Goal: Find contact information: Find contact information

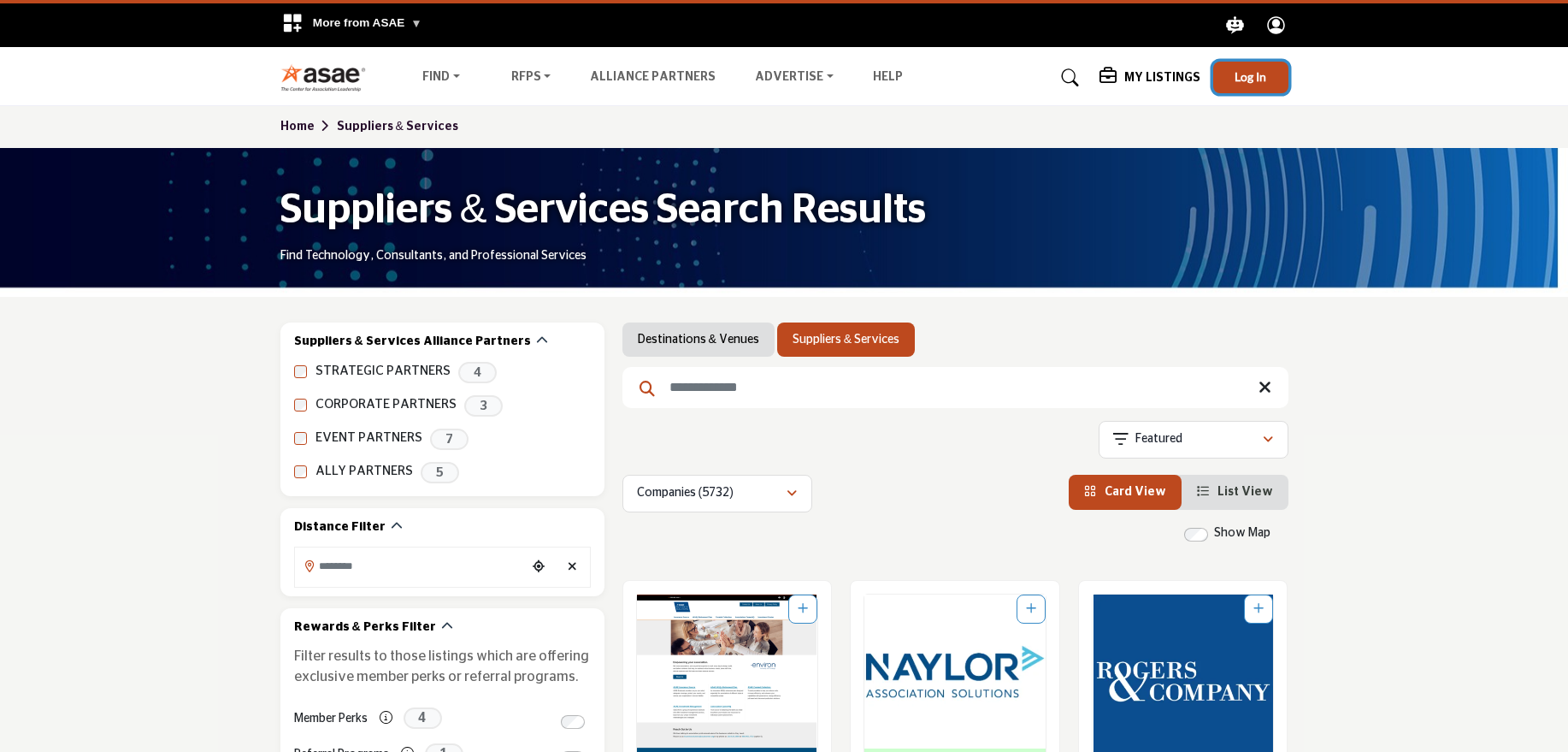
click at [1258, 78] on span "Log In" at bounding box center [1250, 77] width 32 height 15
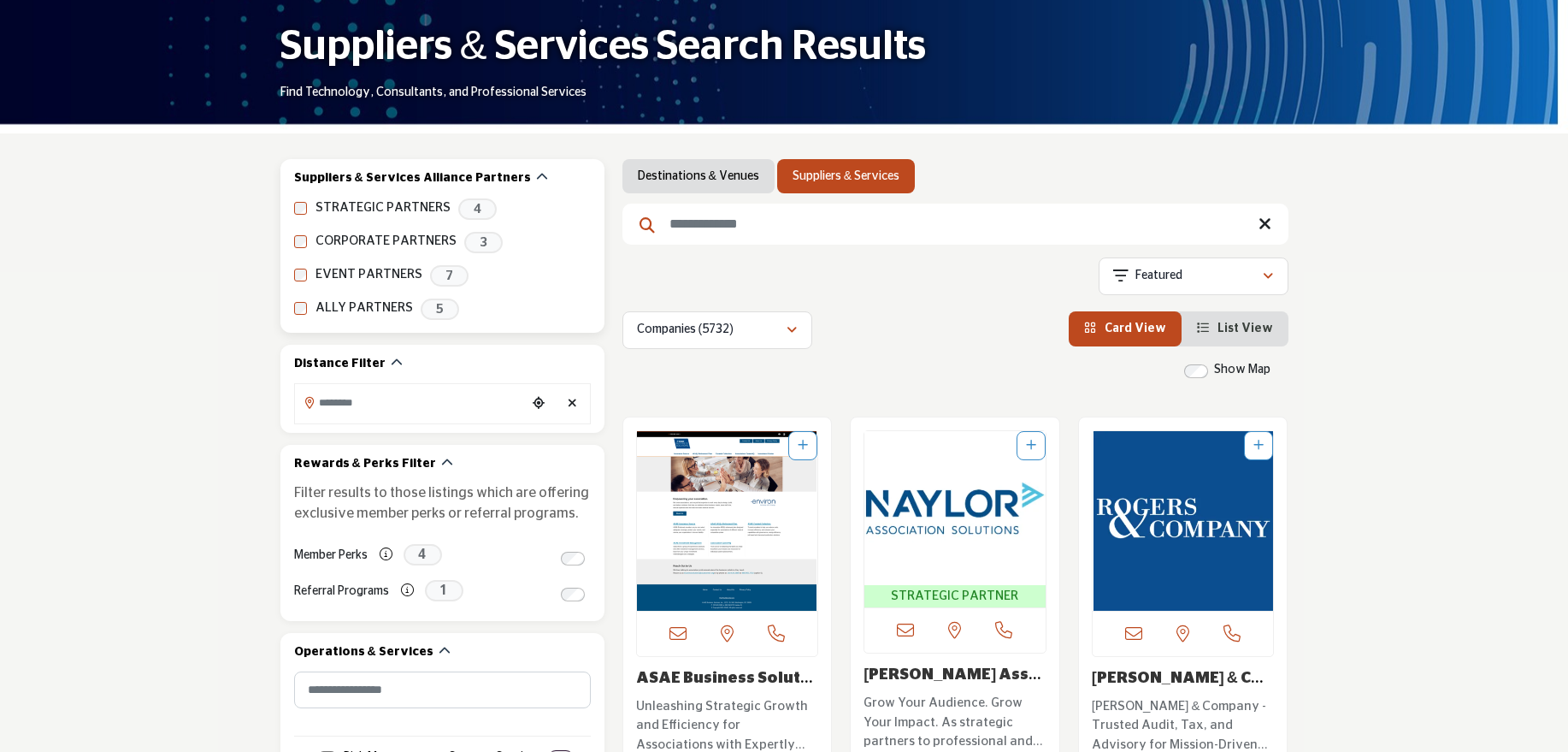
scroll to position [181, 0]
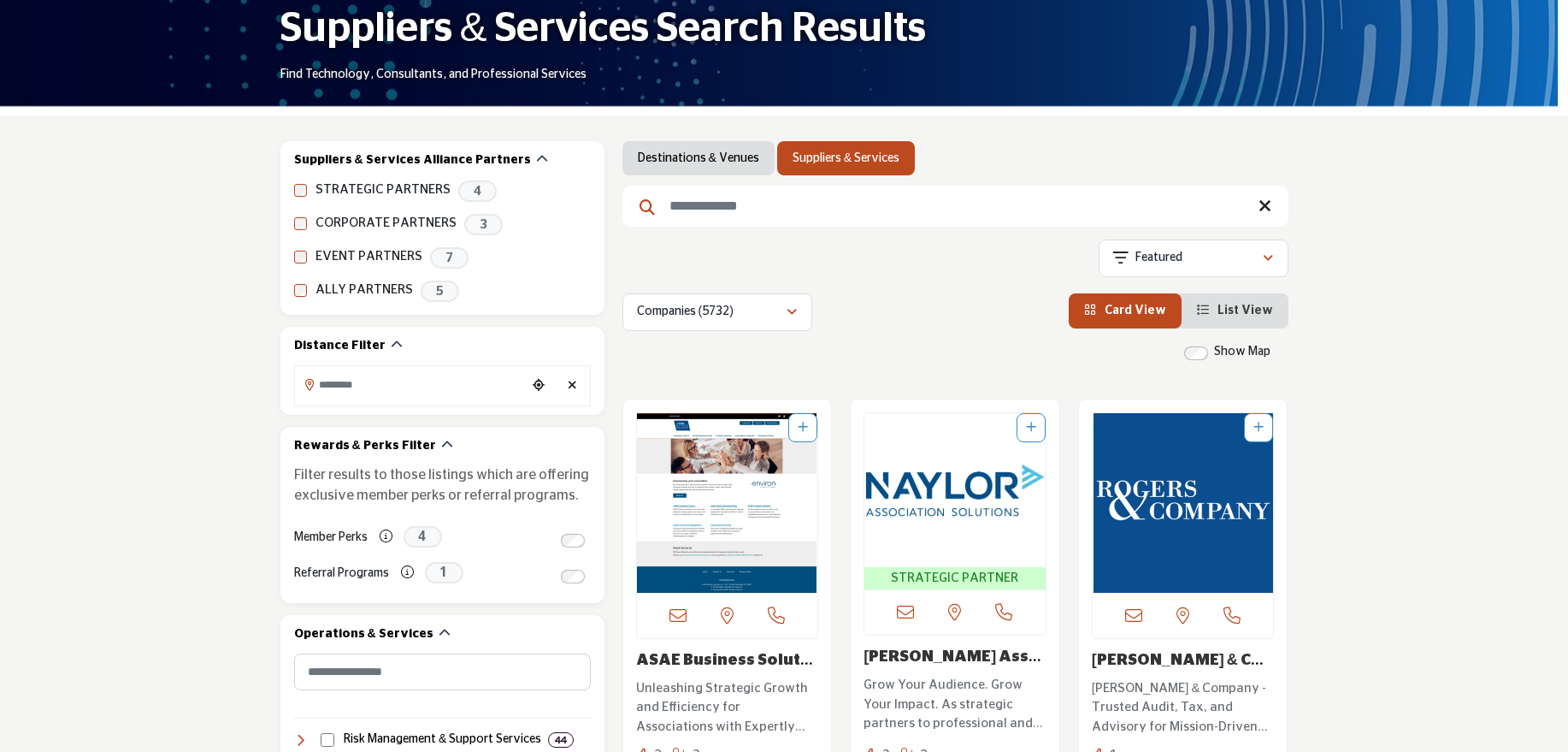
click at [808, 165] on link "Suppliers & Services" at bounding box center [845, 157] width 107 height 17
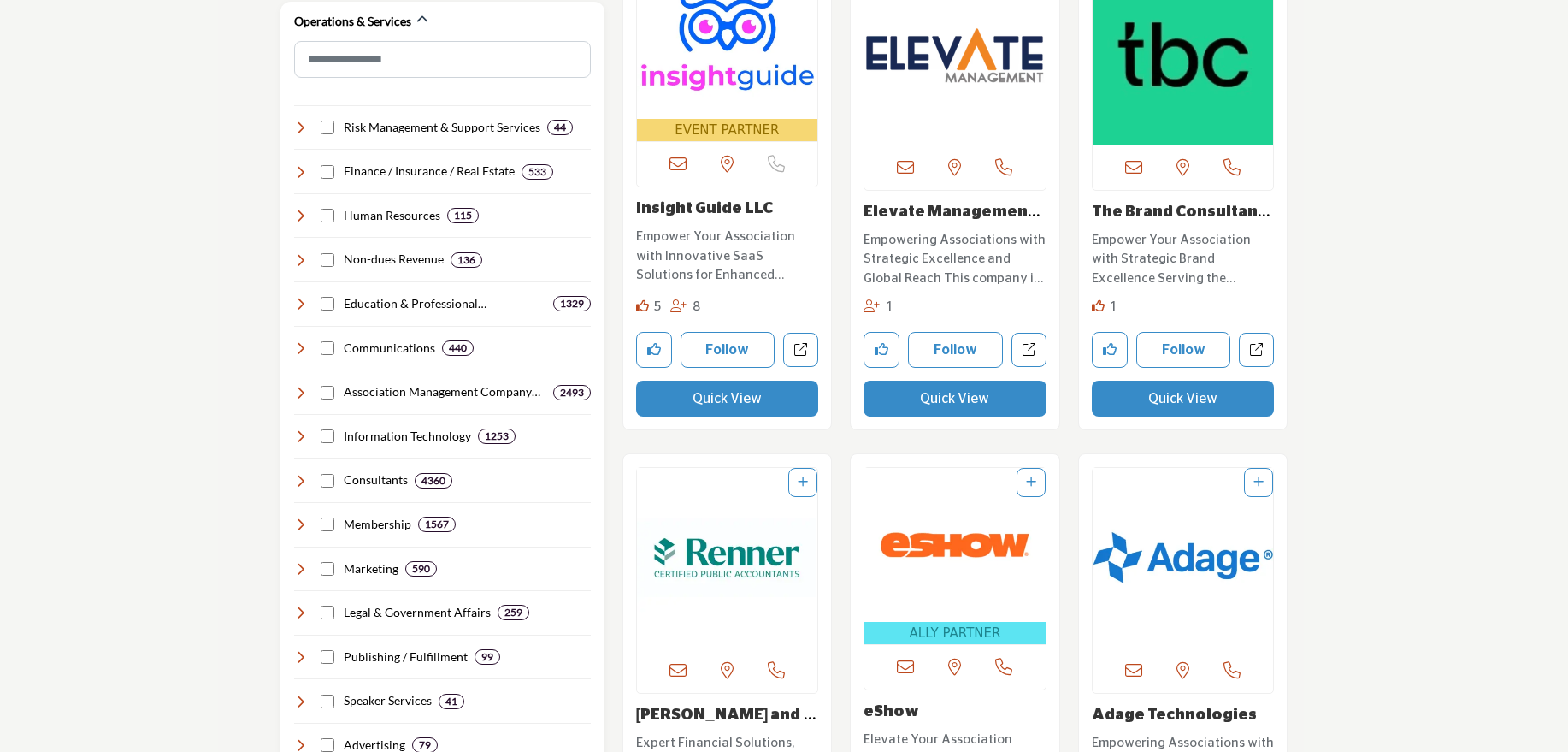
scroll to position [1159, 0]
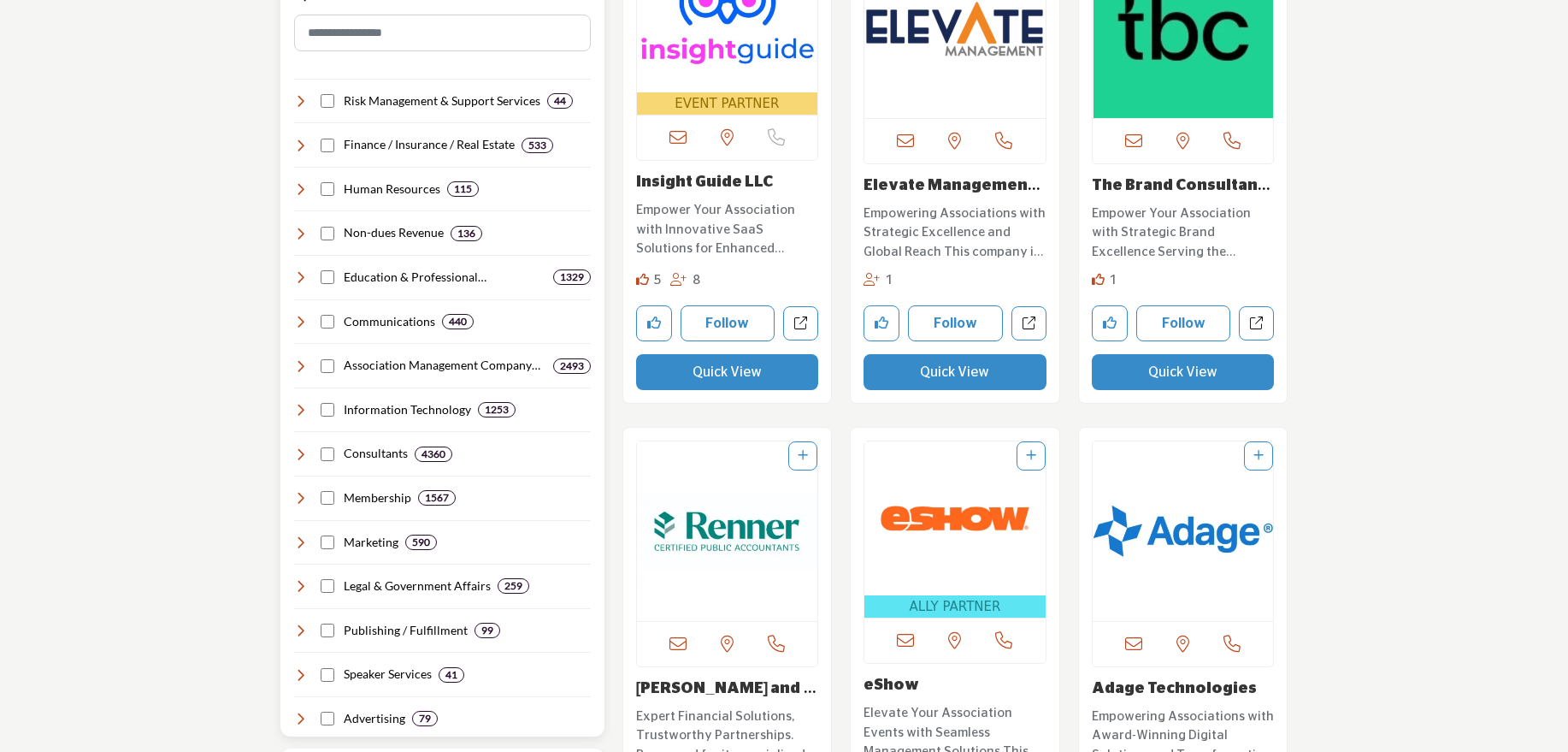
click at [336, 143] on div "Finance / Insurance / Real Estate 533" at bounding box center [423, 145] width 260 height 18
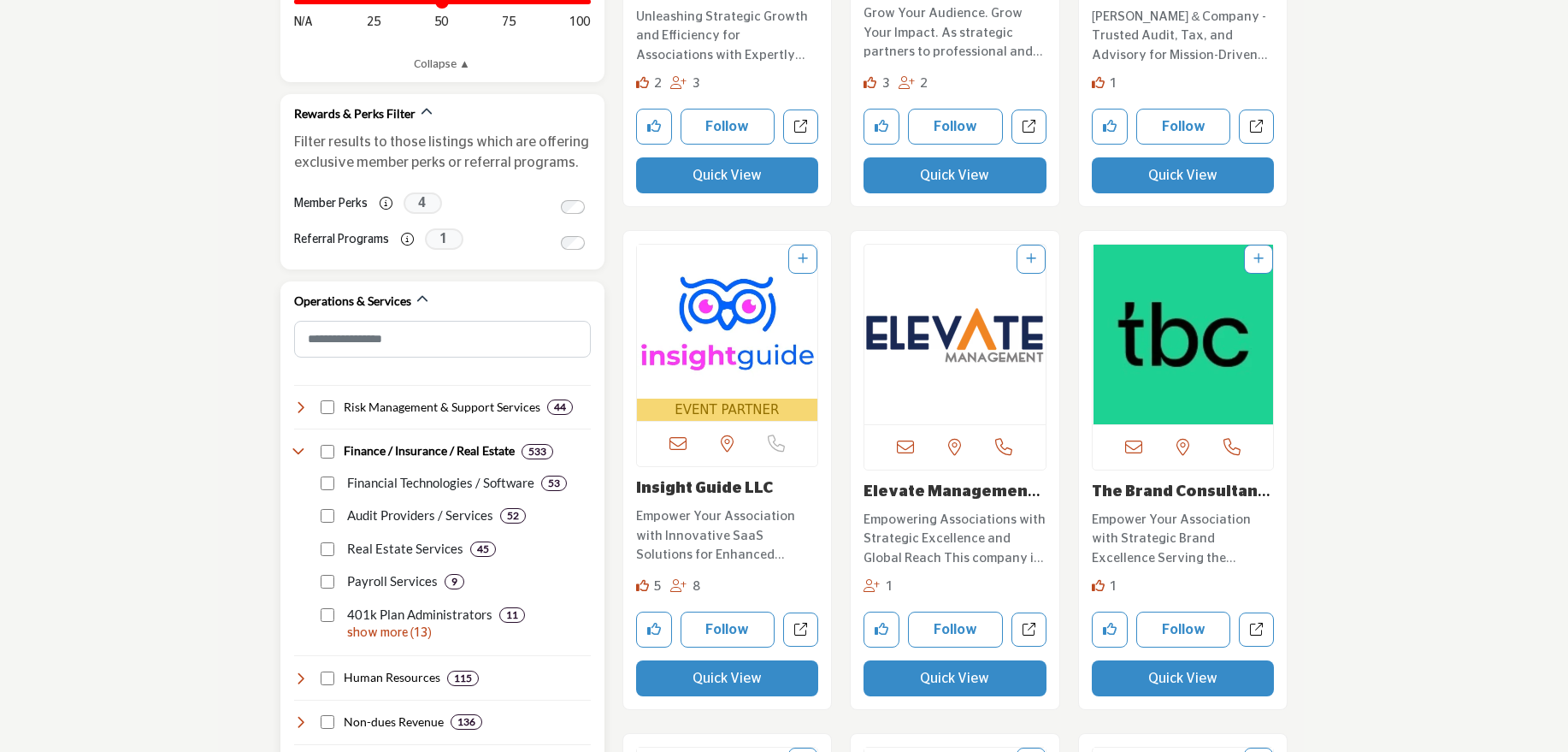
scroll to position [854, 0]
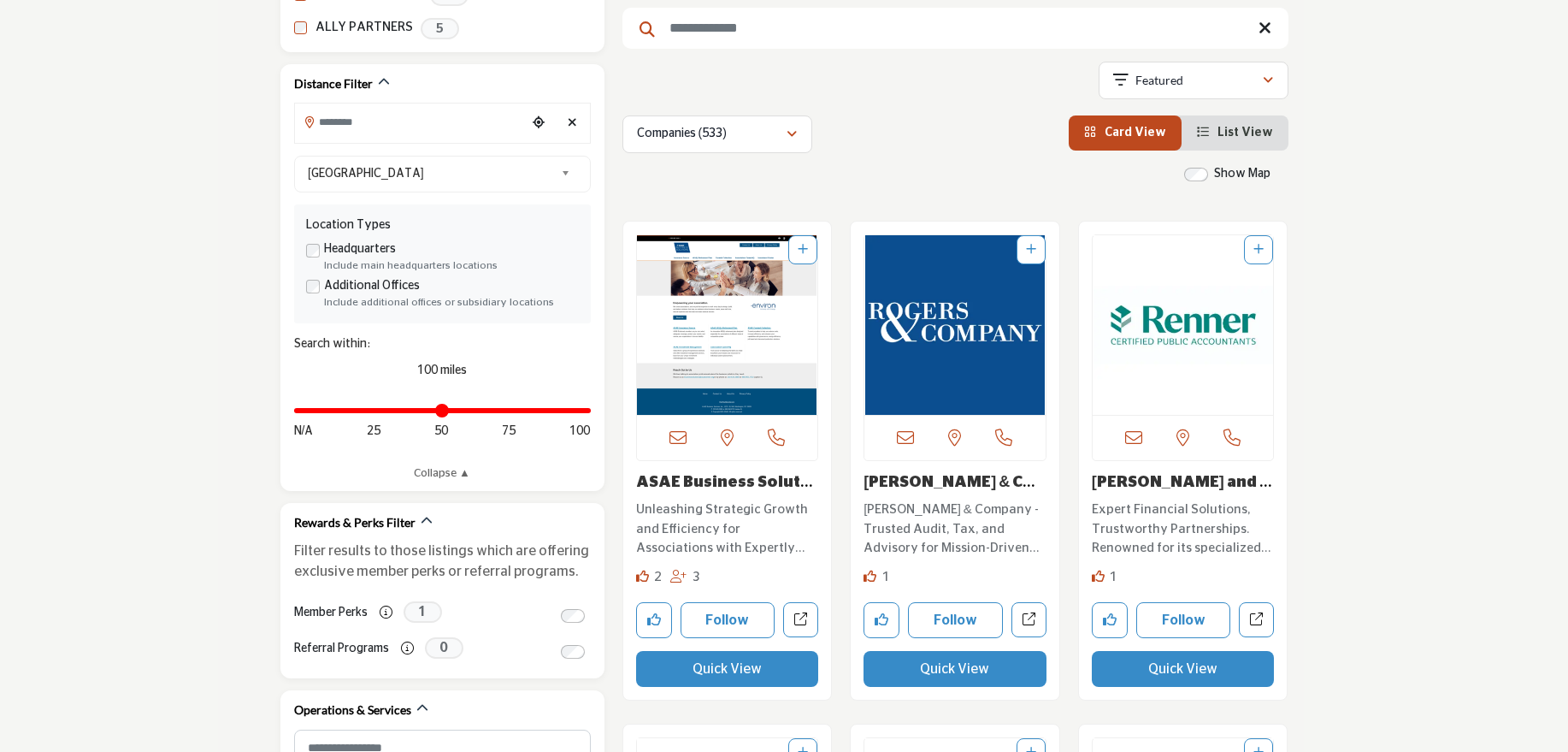
scroll to position [445, 0]
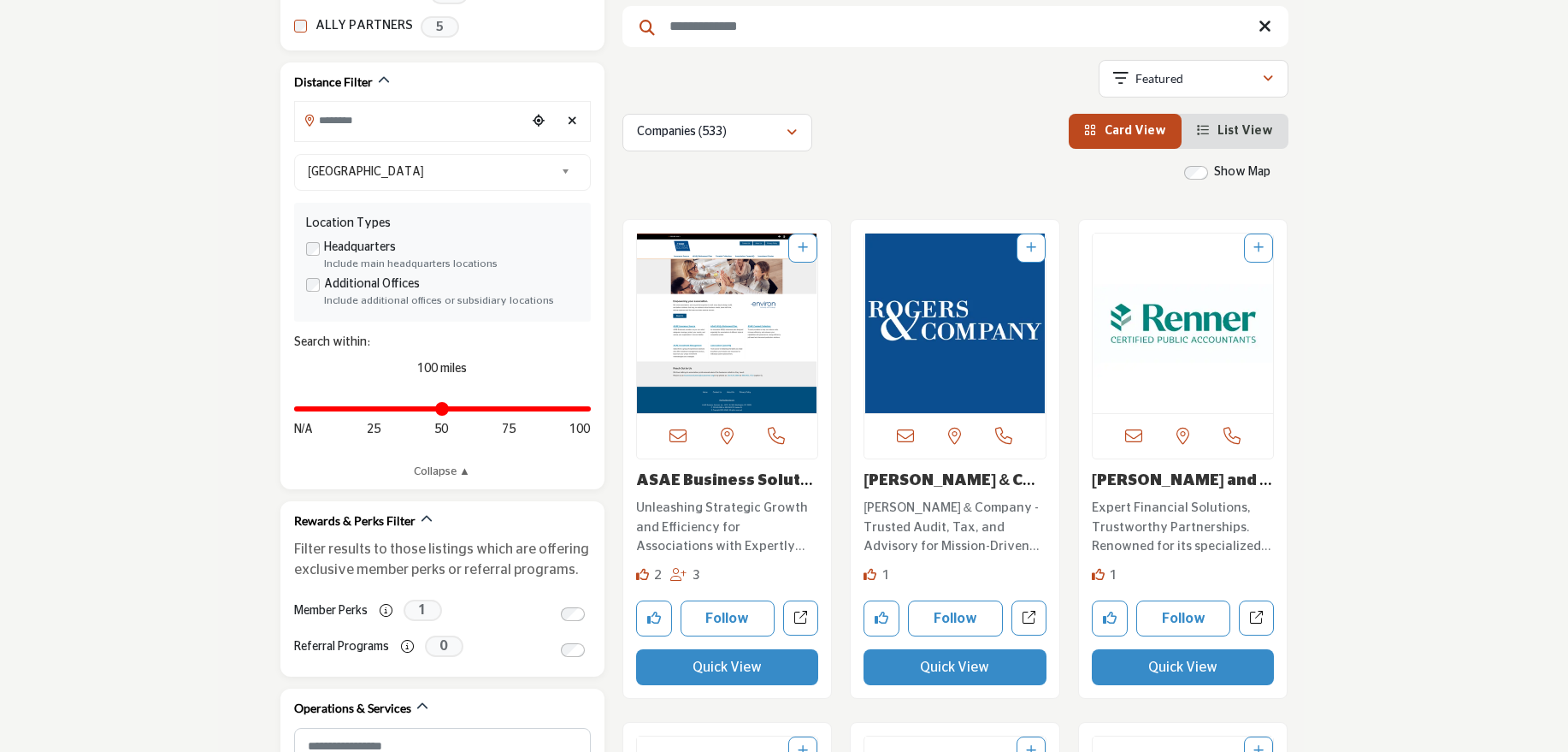
click at [1158, 482] on link "[PERSON_NAME] and Company C..." at bounding box center [1182, 490] width 180 height 34
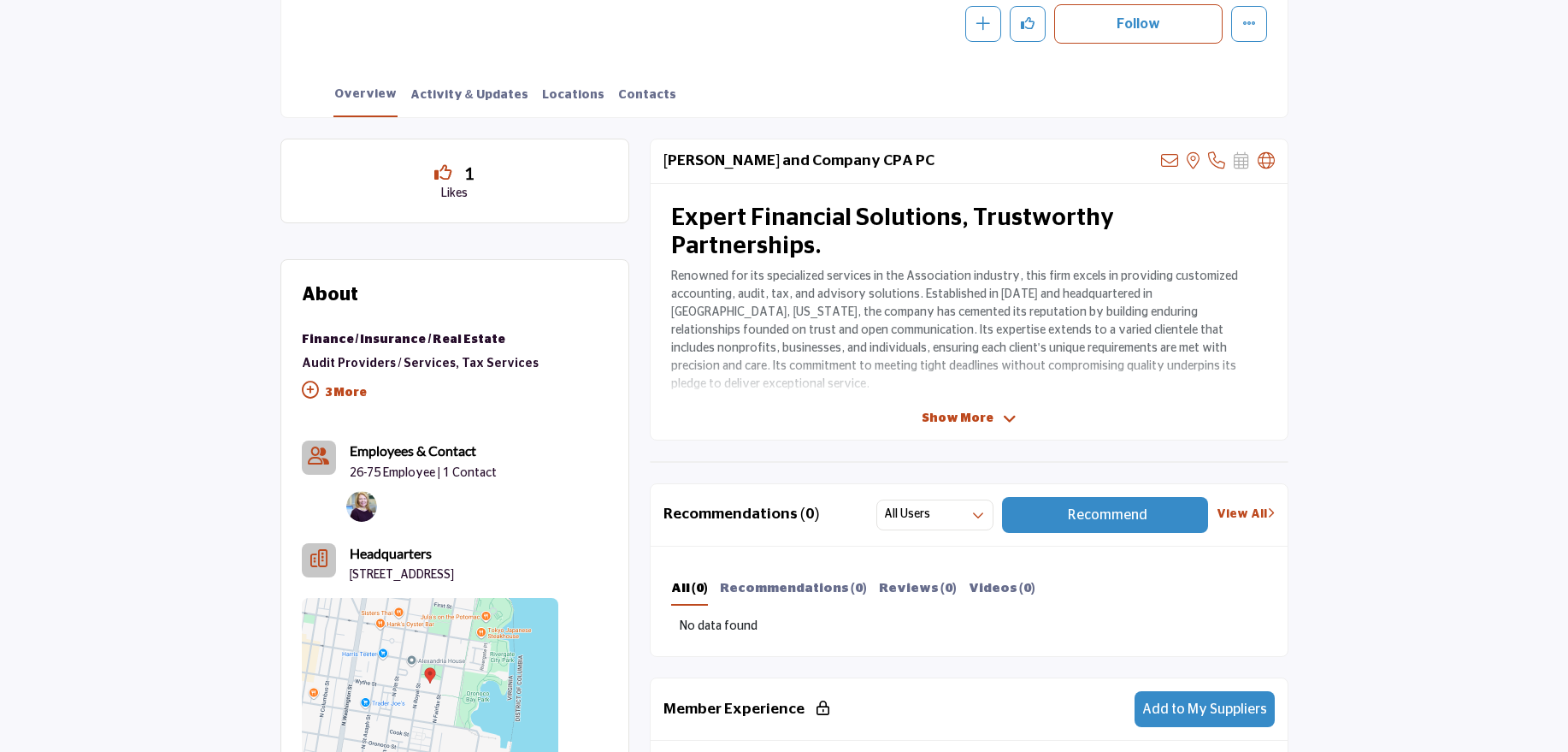
scroll to position [209, 0]
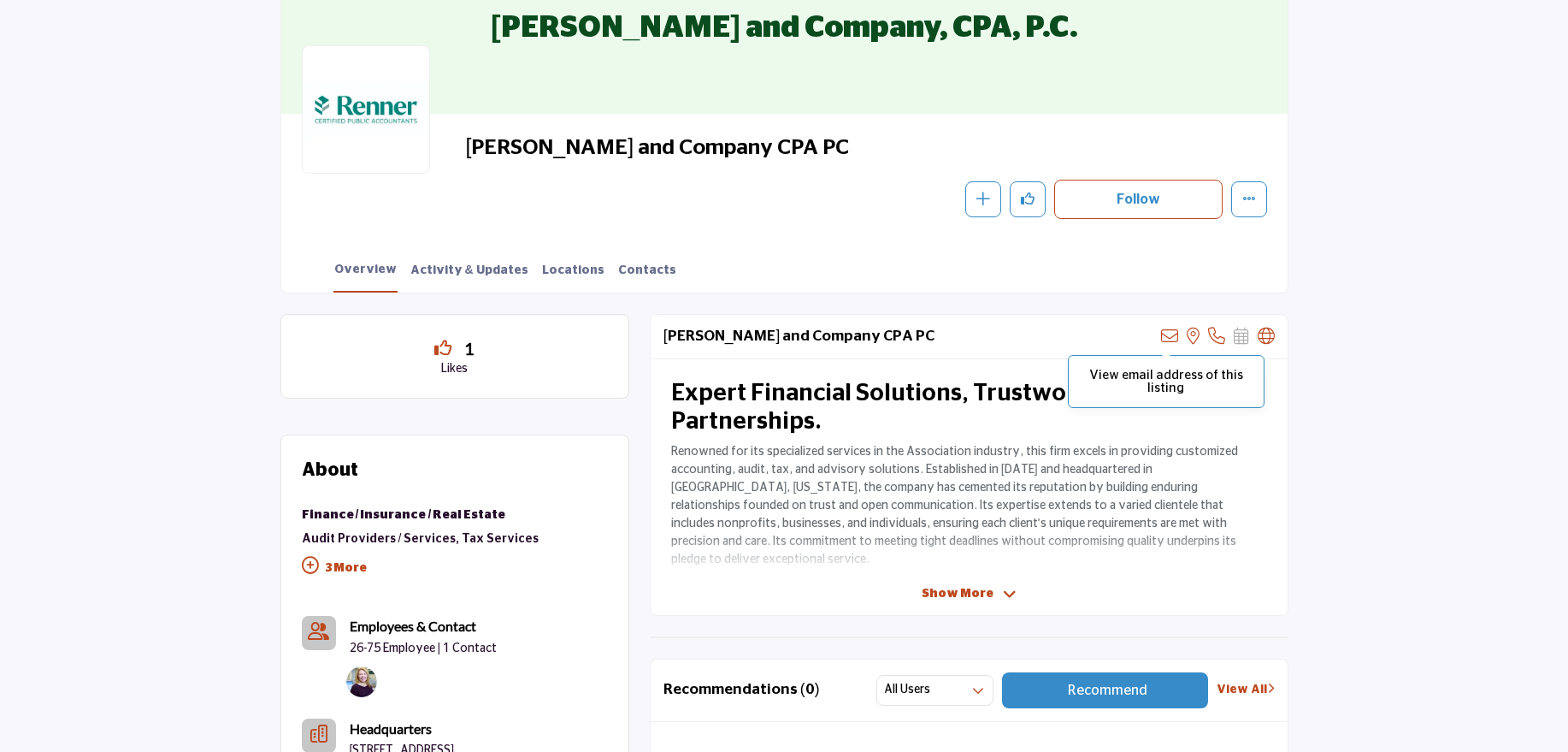
click at [1169, 335] on icon at bounding box center [1169, 336] width 17 height 17
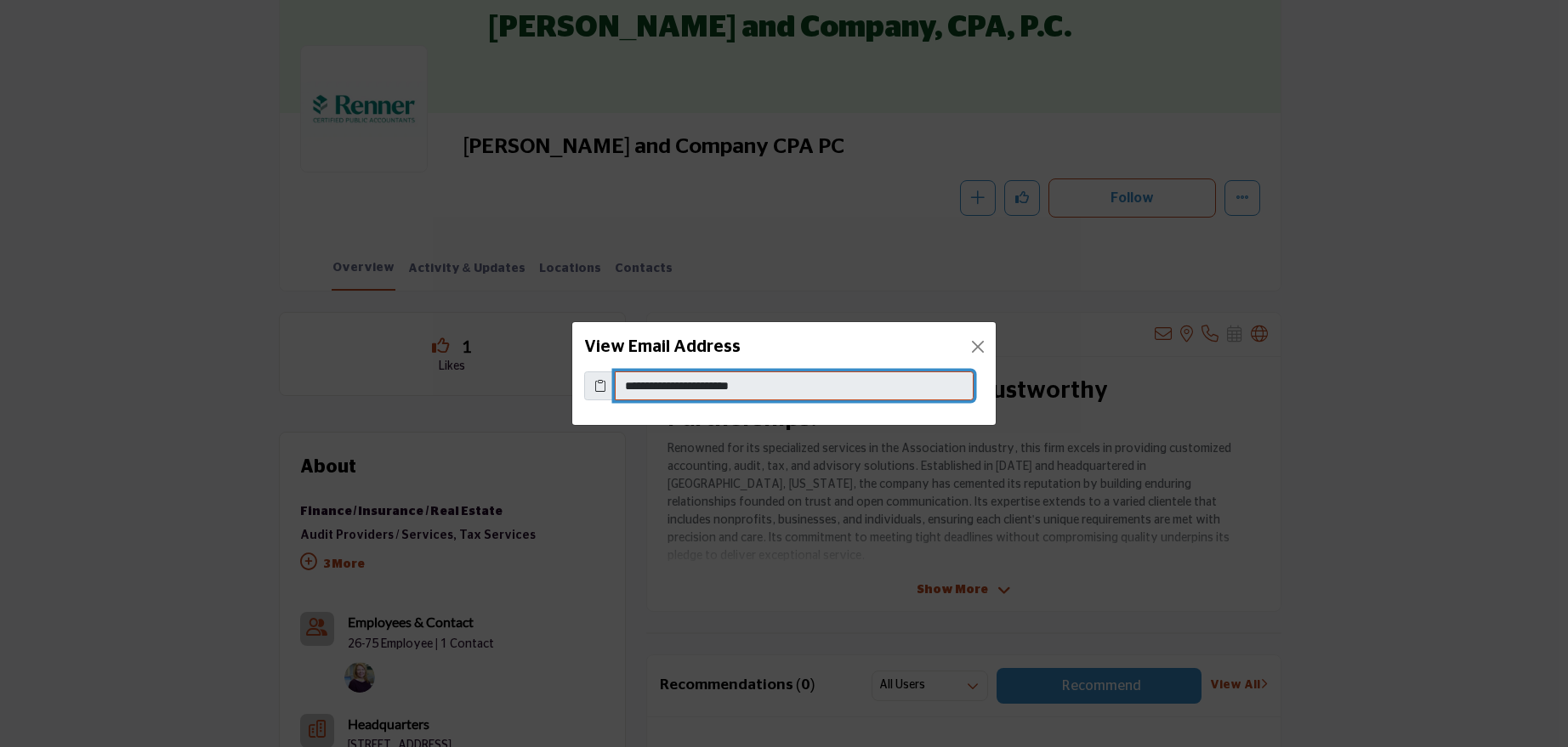
drag, startPoint x: 796, startPoint y: 384, endPoint x: 622, endPoint y: 388, distance: 174.0
click at [622, 388] on input "**********" at bounding box center [794, 385] width 358 height 29
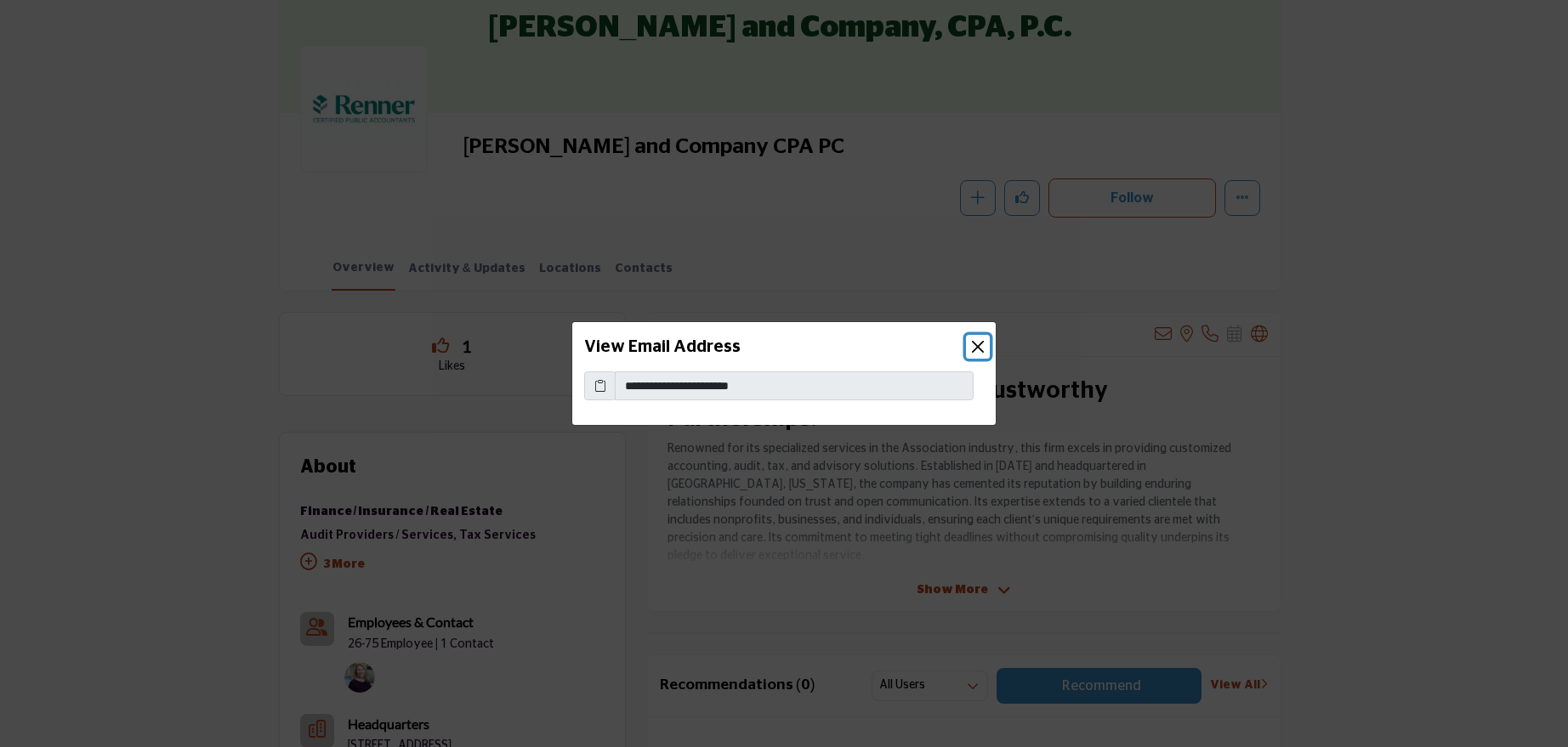
click at [981, 351] on button "Close" at bounding box center [978, 346] width 24 height 24
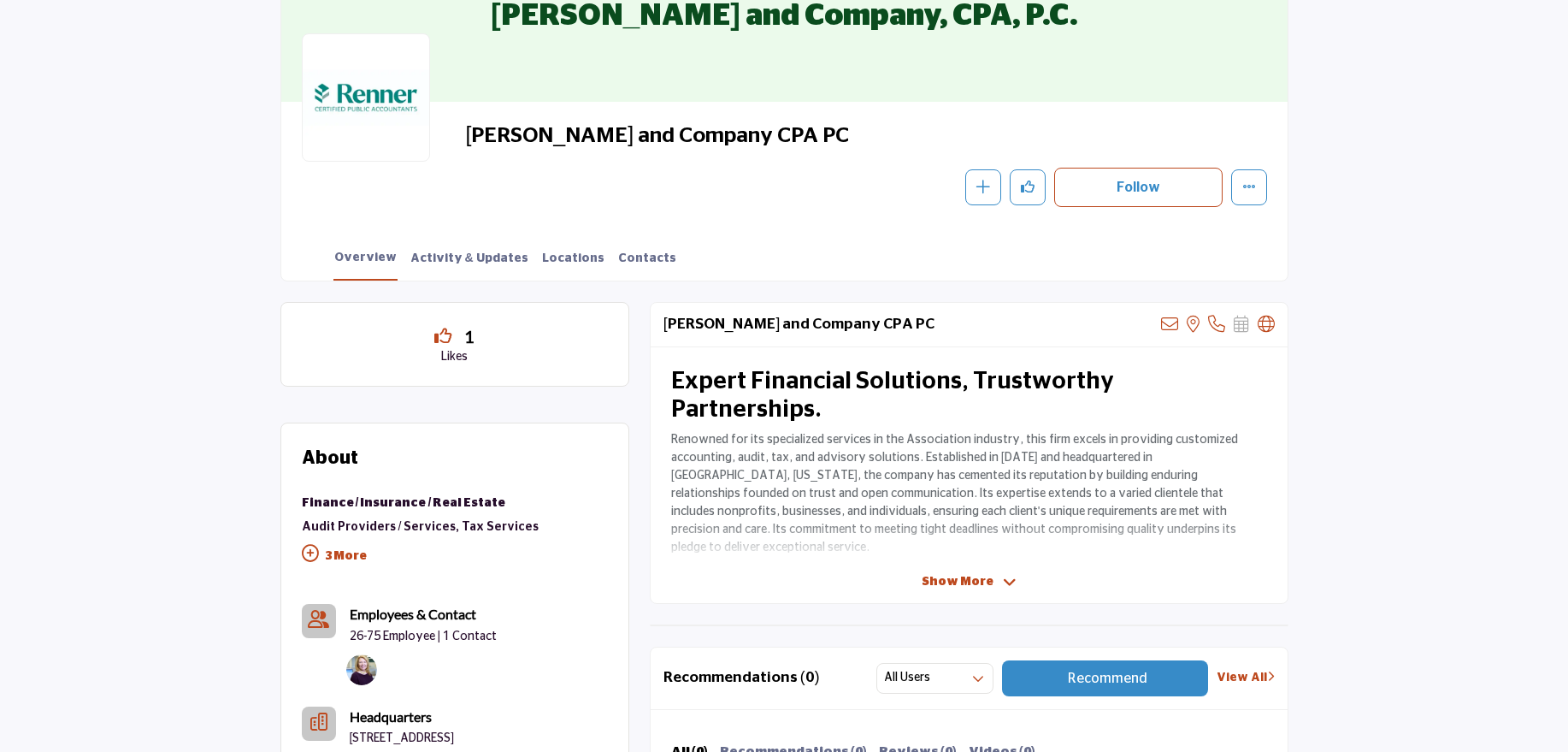
scroll to position [224, 0]
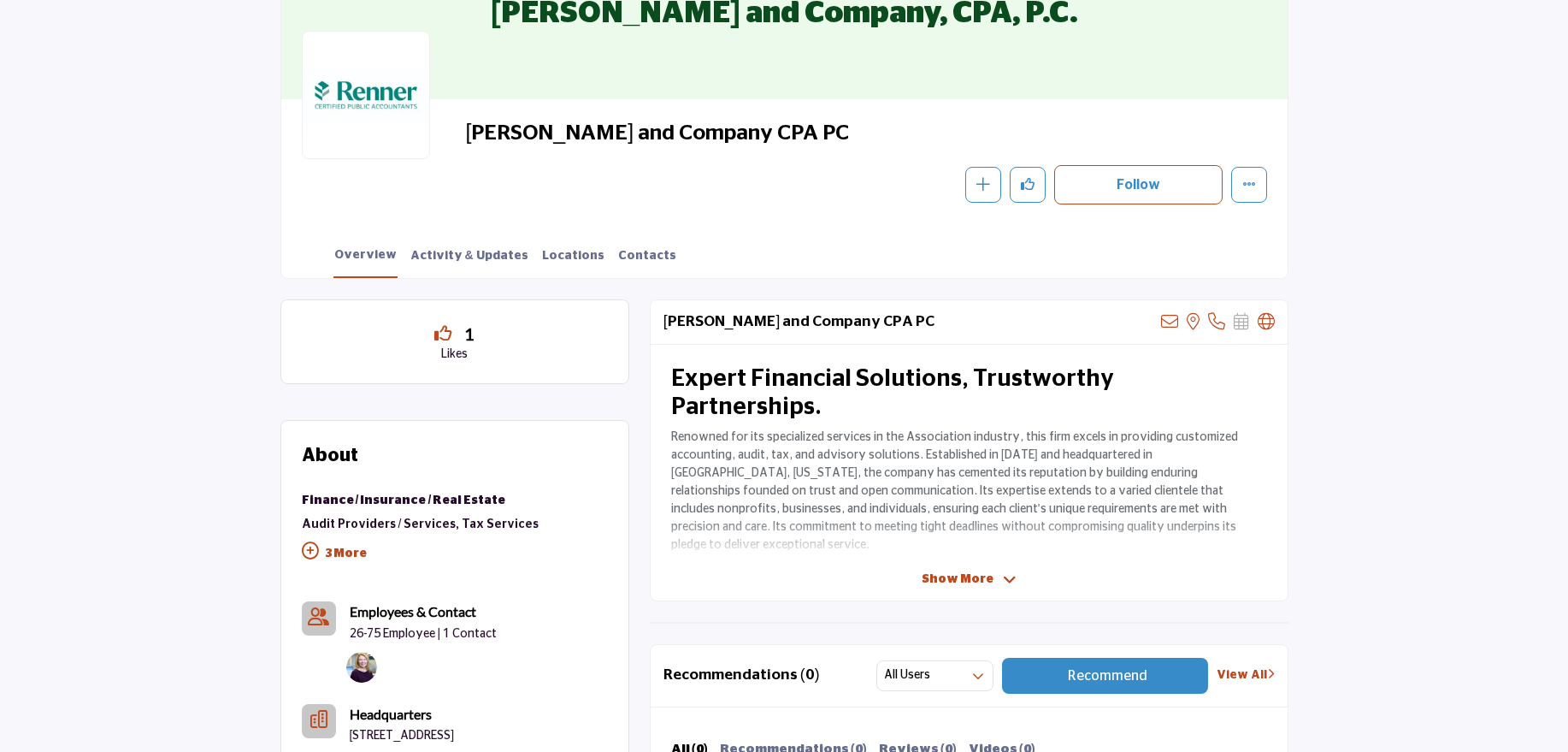
click at [387, 98] on div at bounding box center [365, 95] width 128 height 128
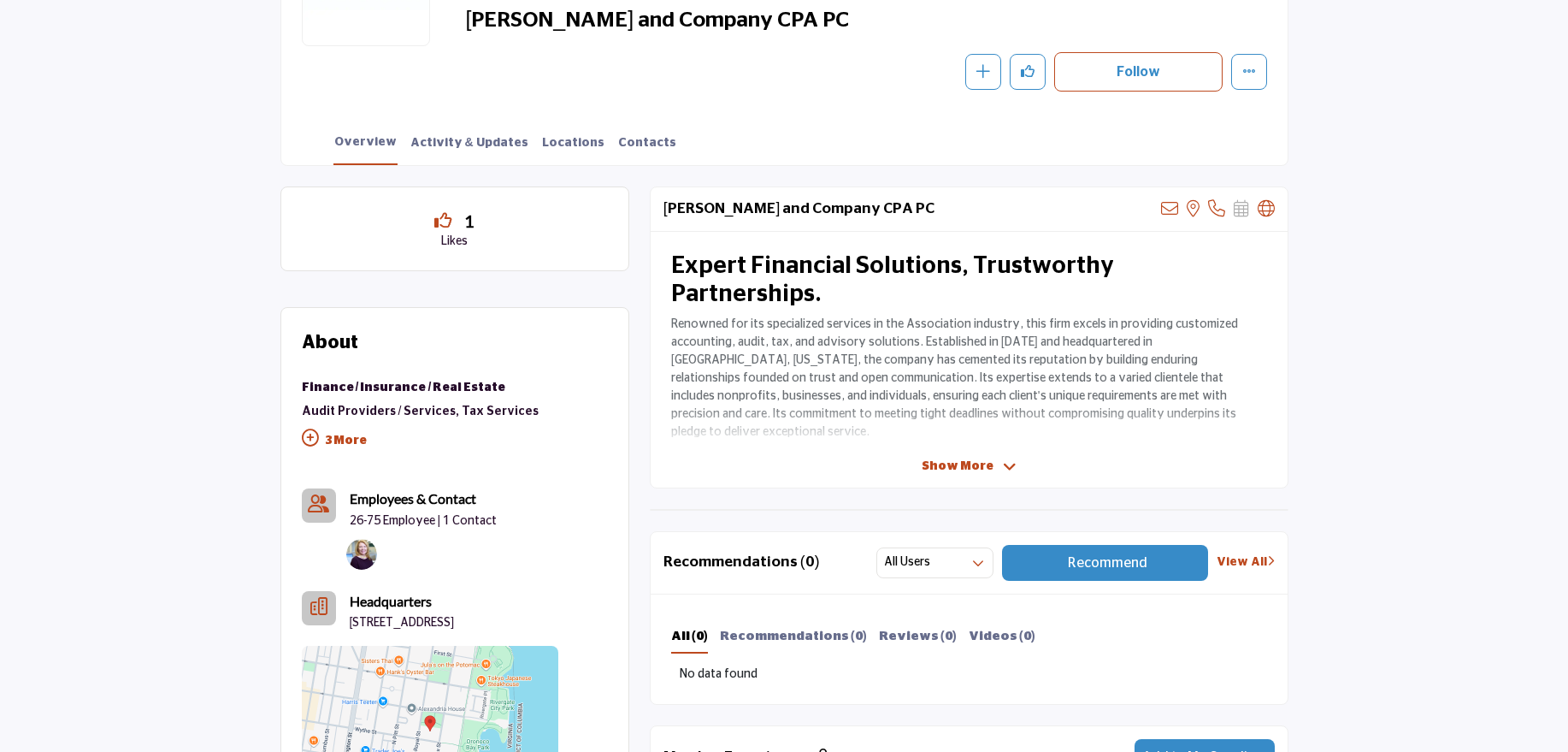
scroll to position [361, 0]
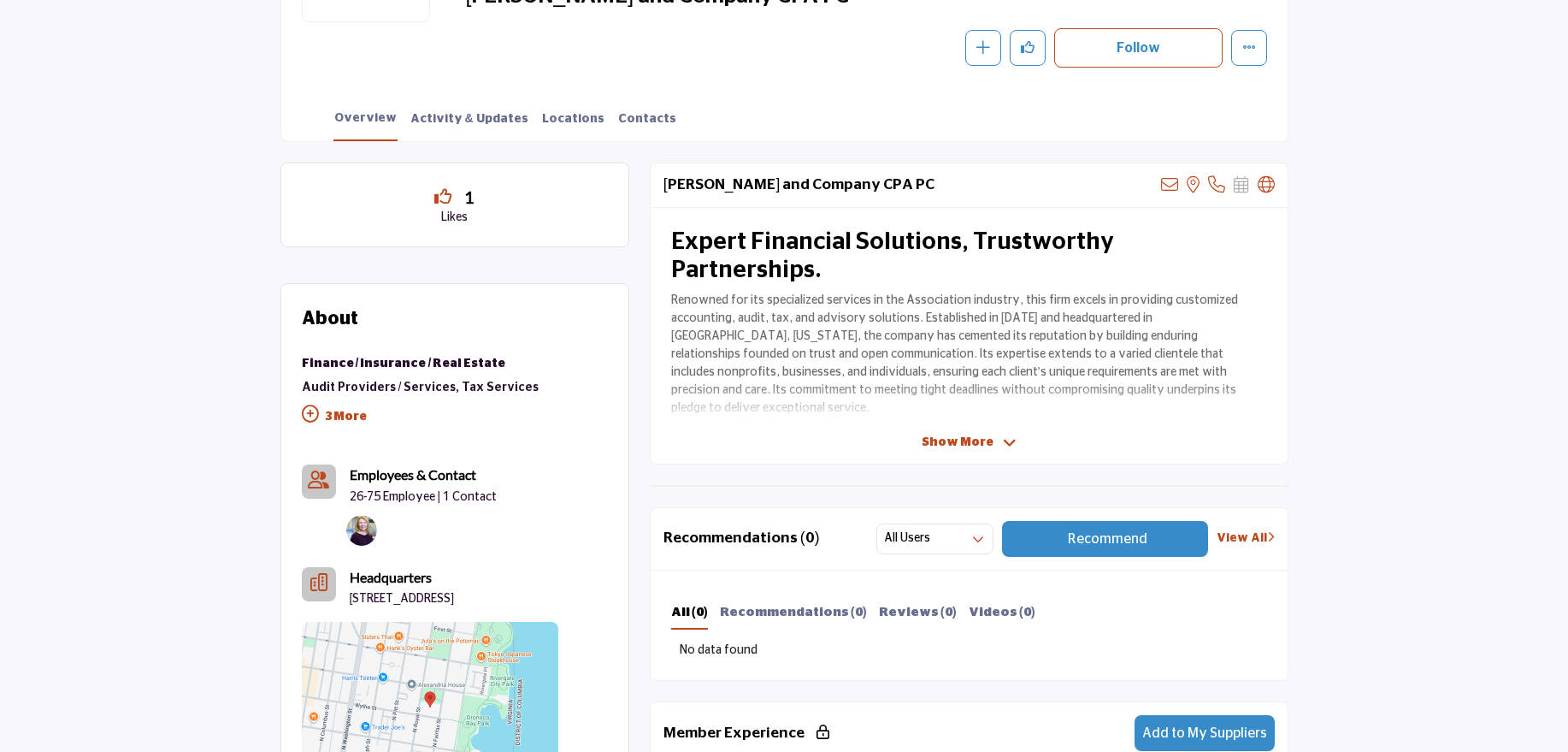
click at [952, 439] on span "Show More" at bounding box center [958, 442] width 72 height 18
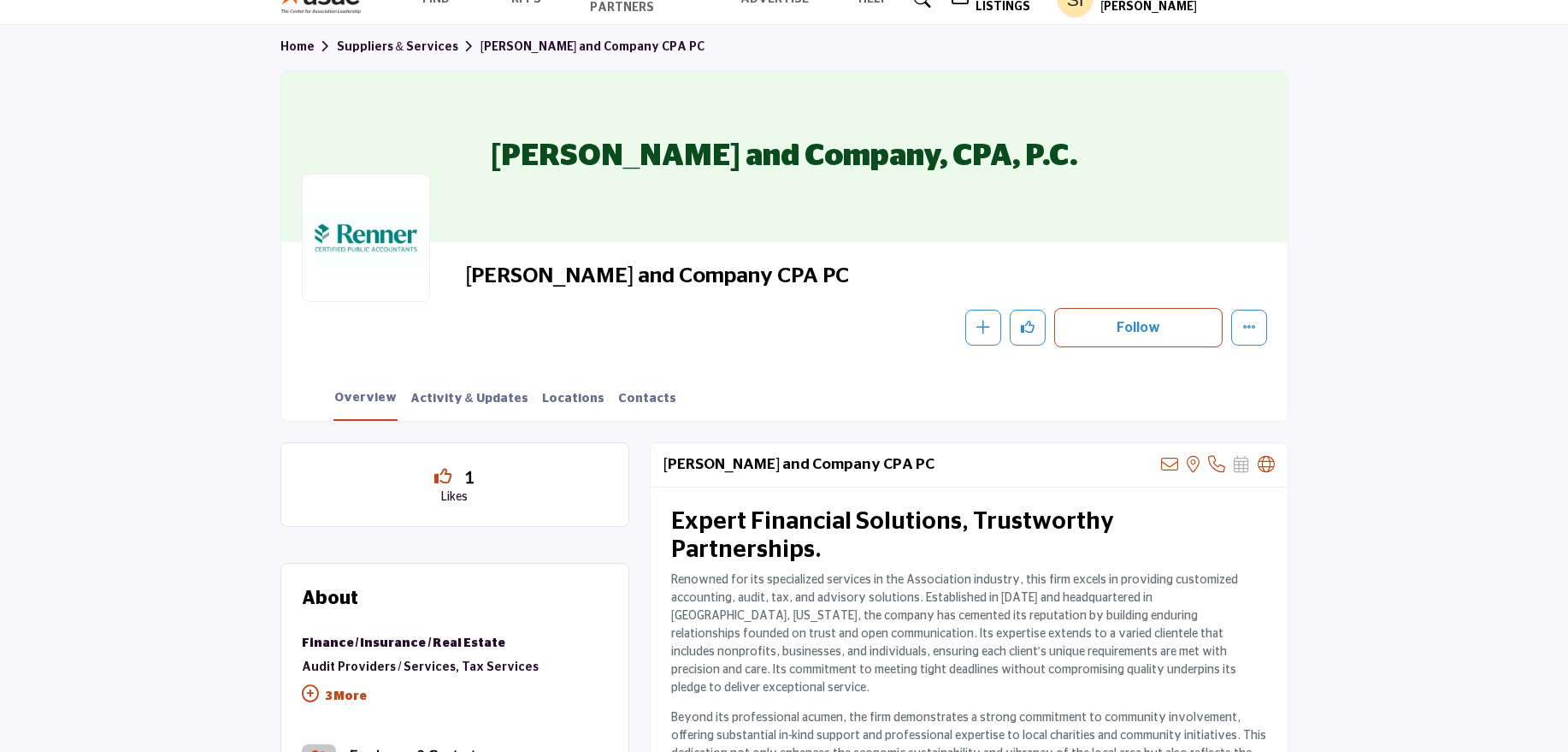
scroll to position [0, 0]
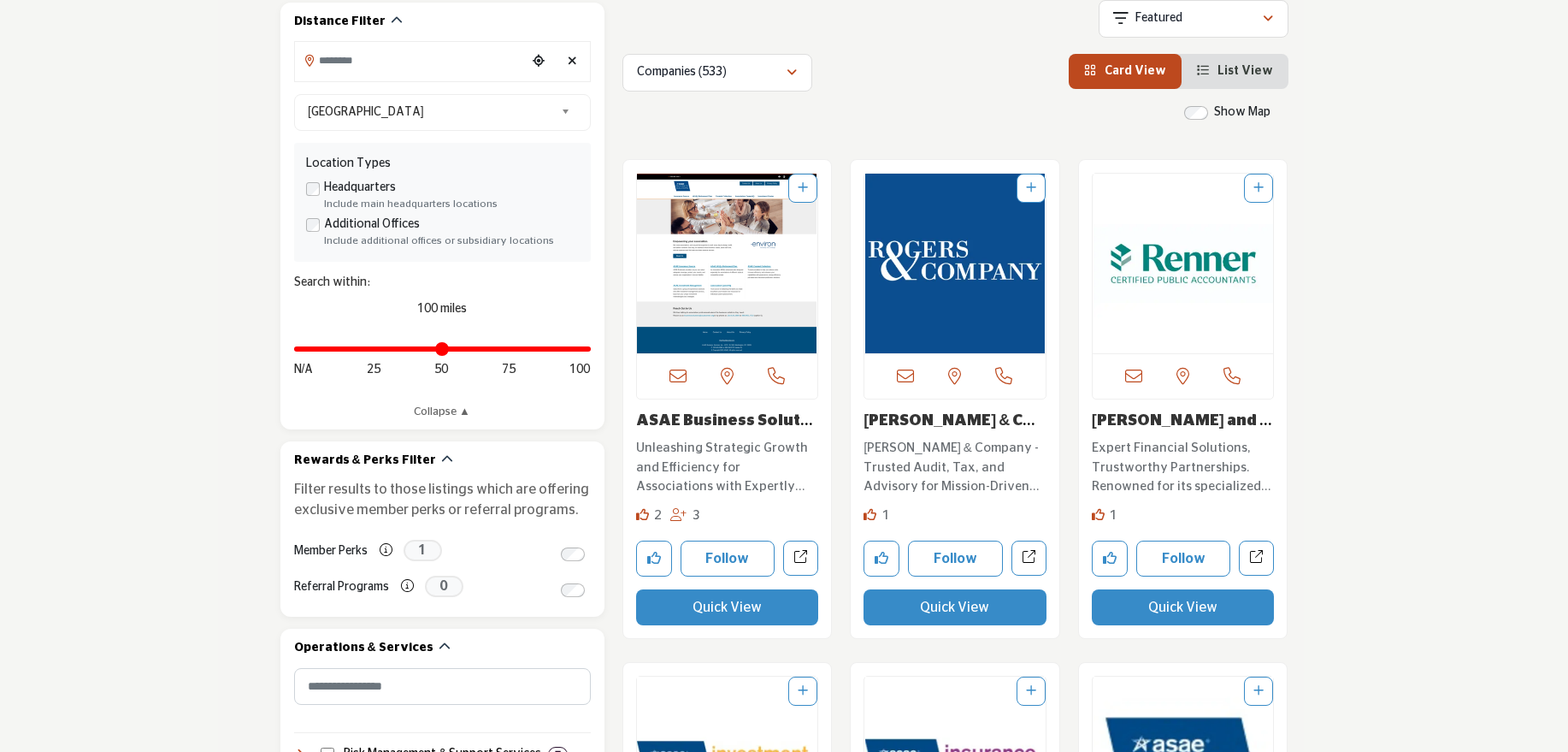
scroll to position [508, 0]
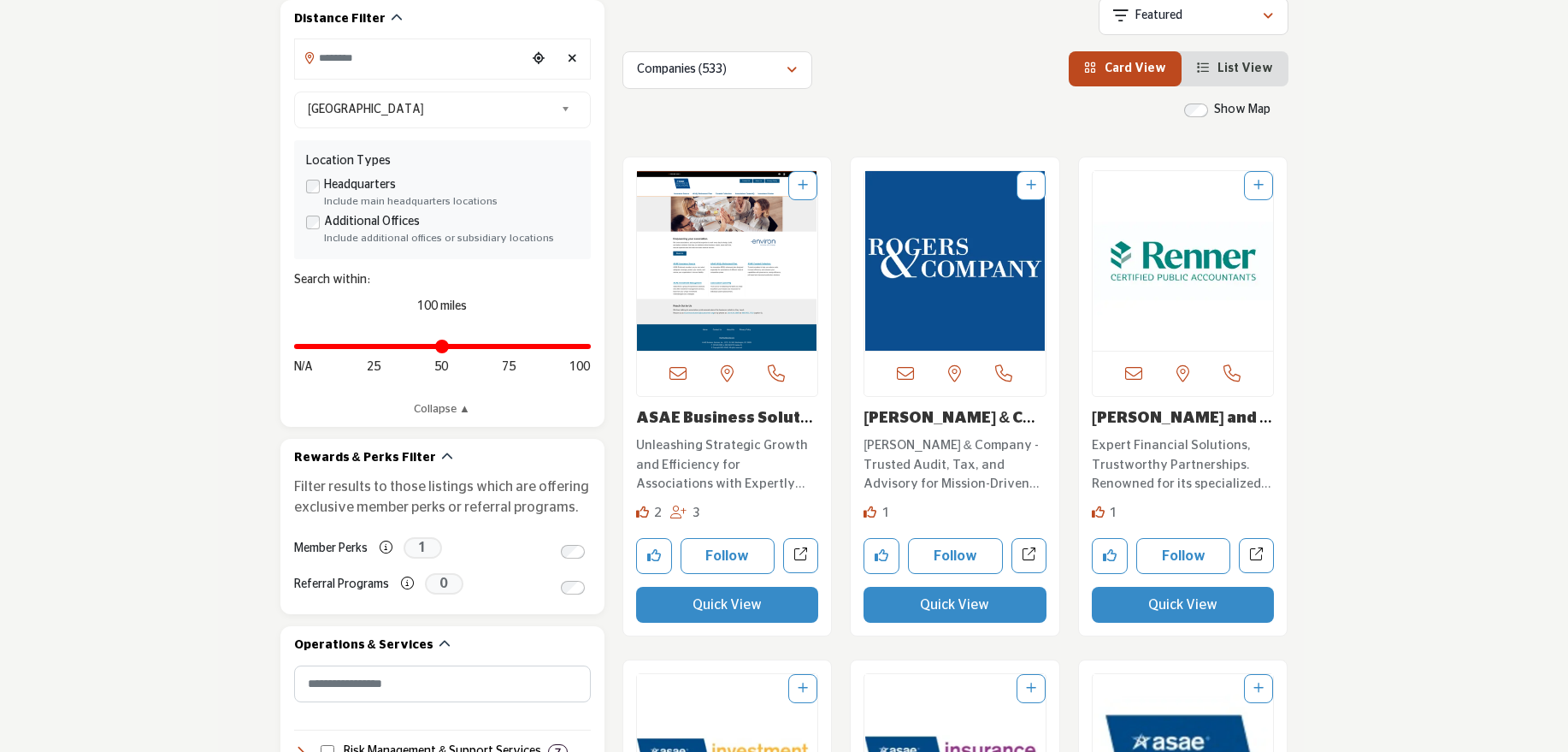
click at [973, 420] on link "[PERSON_NAME] & Company PLL..." at bounding box center [949, 427] width 172 height 34
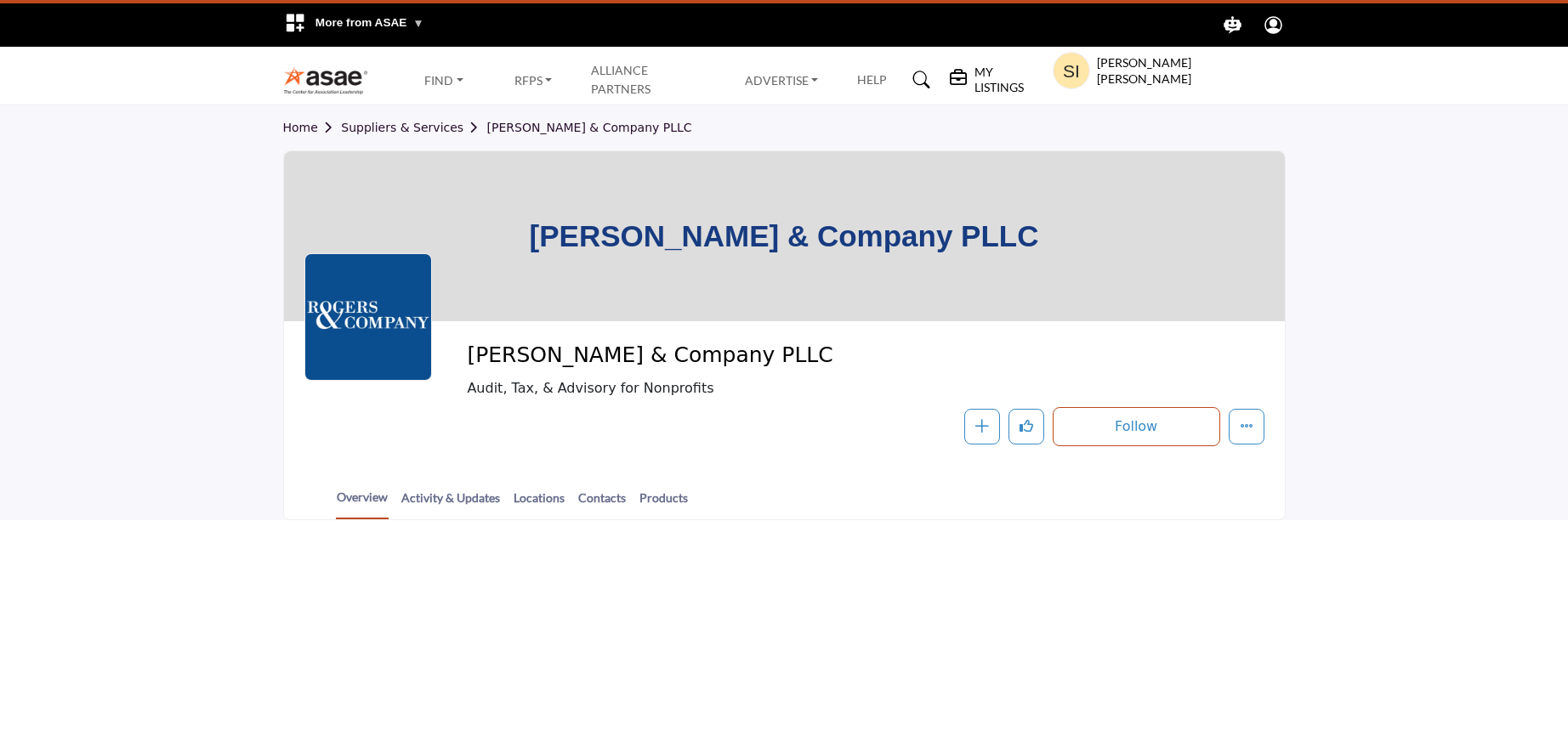
click at [966, 310] on div "[PERSON_NAME] & Company PLLC" at bounding box center [784, 236] width 1001 height 170
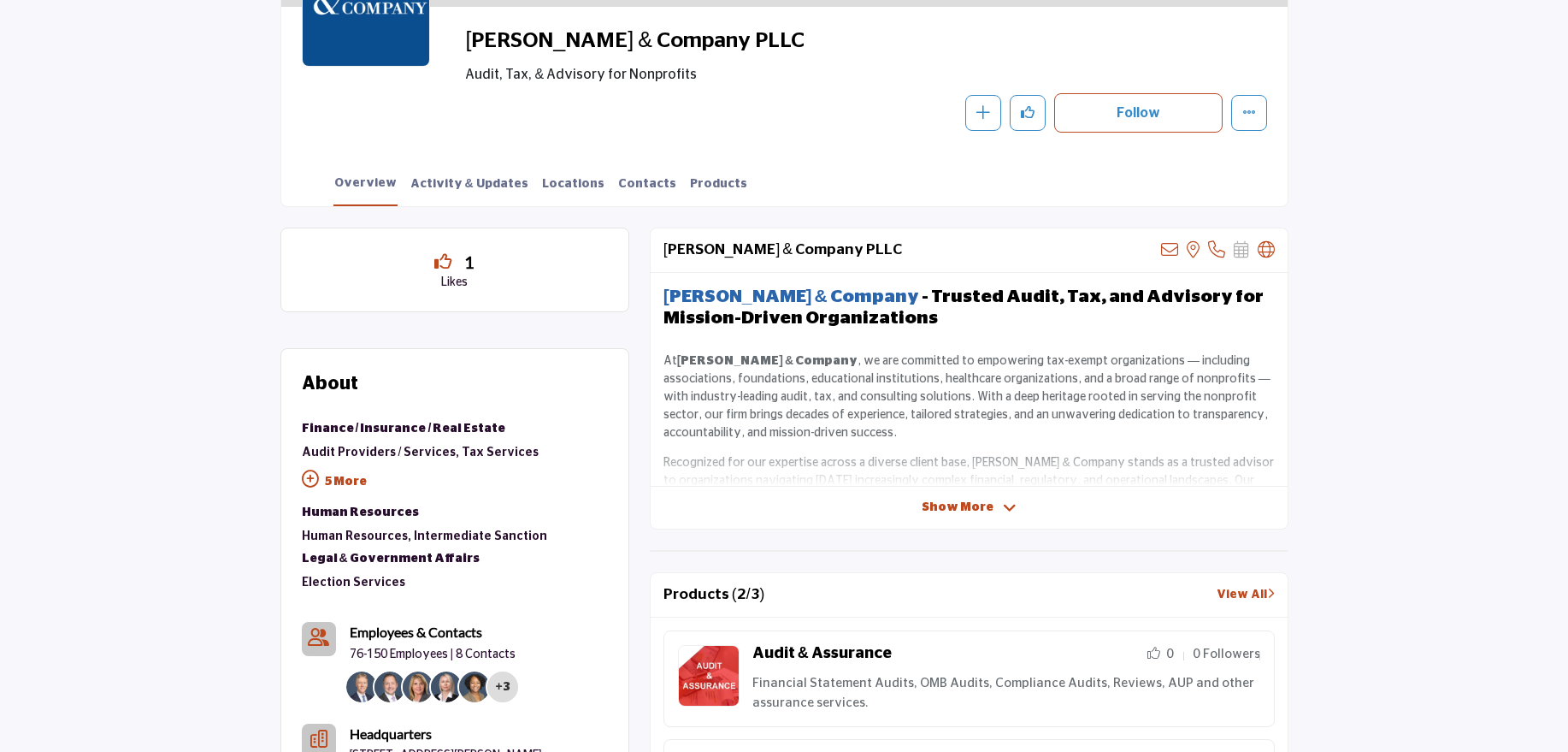
scroll to position [365, 0]
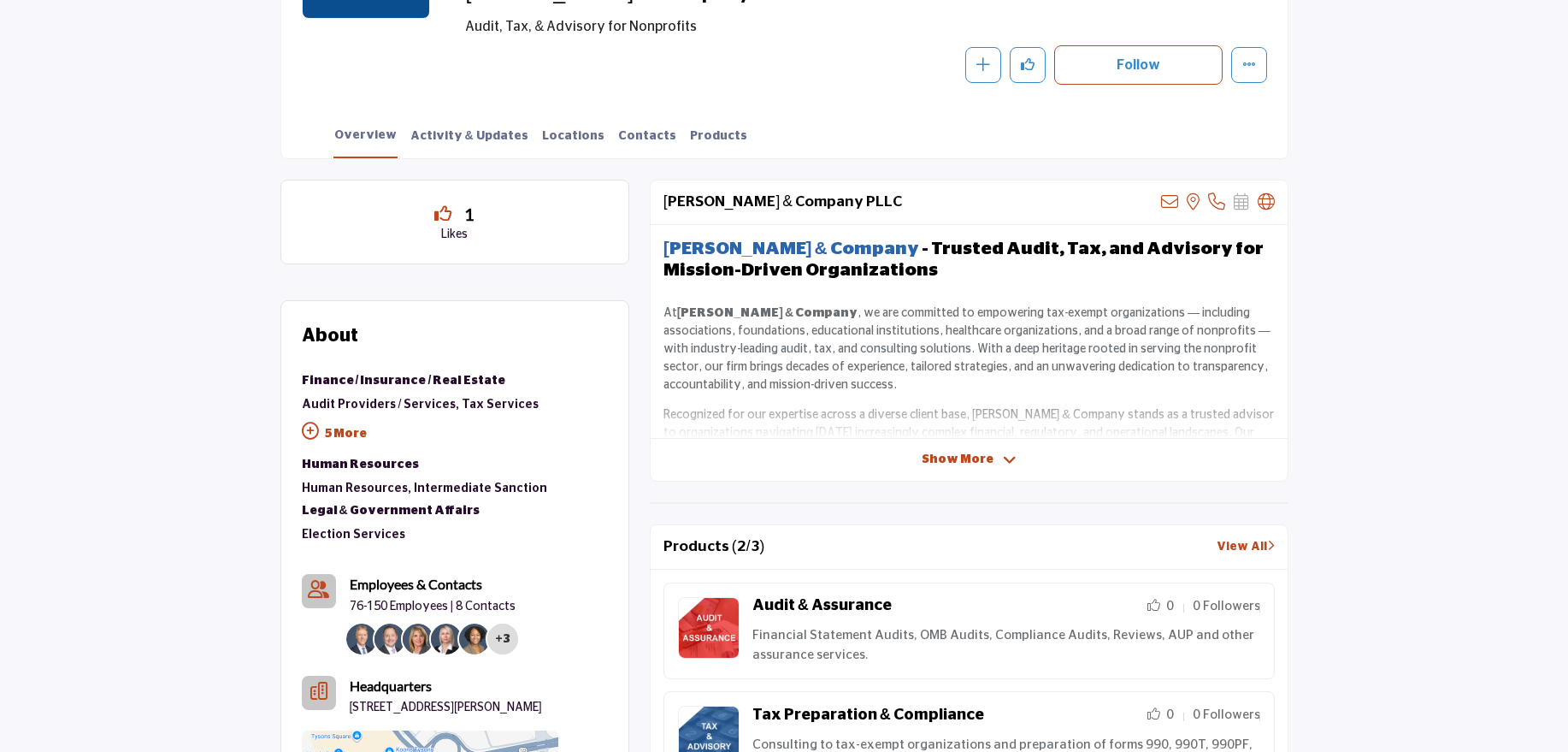
click at [981, 457] on span "Show More" at bounding box center [958, 460] width 72 height 18
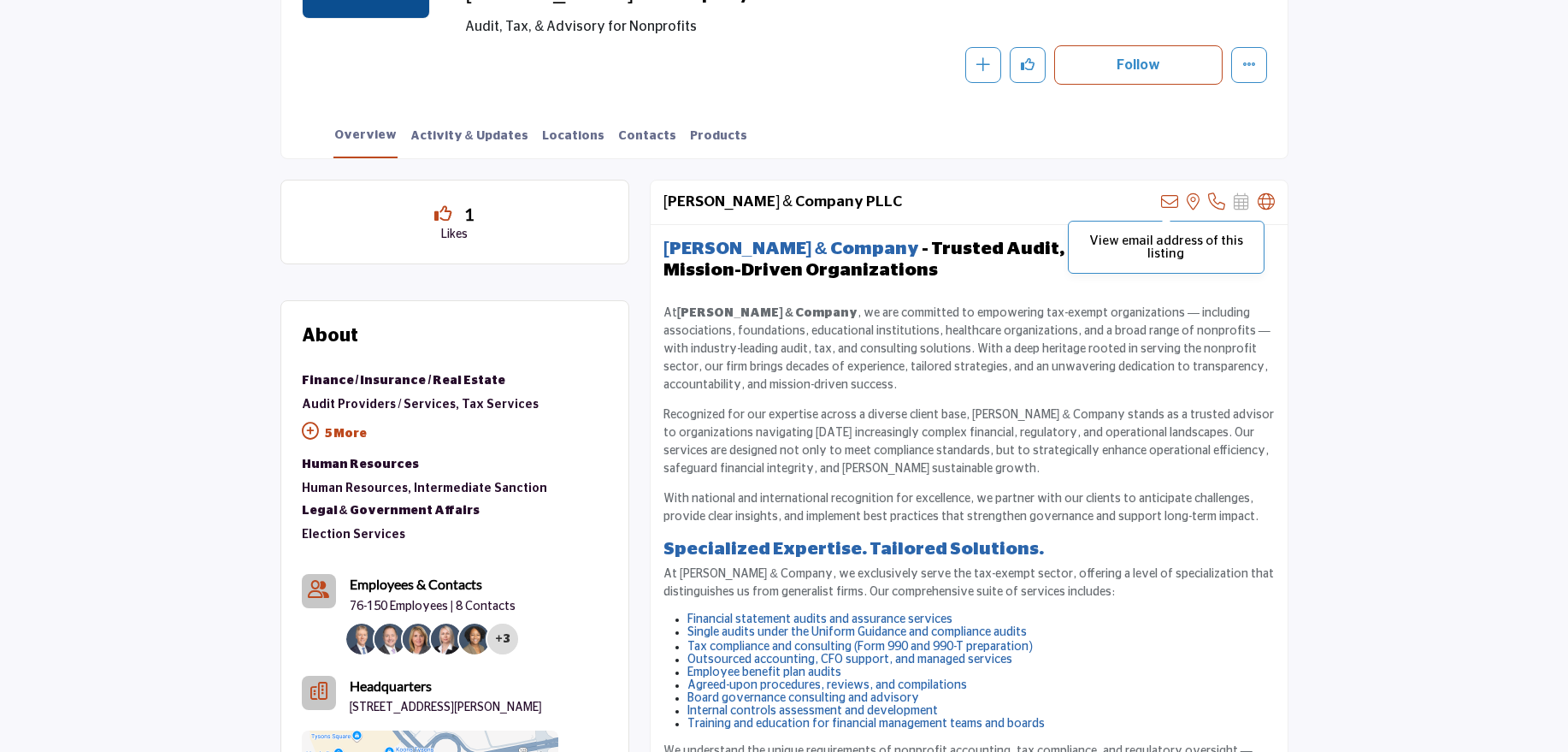
click at [1172, 201] on icon at bounding box center [1169, 201] width 17 height 17
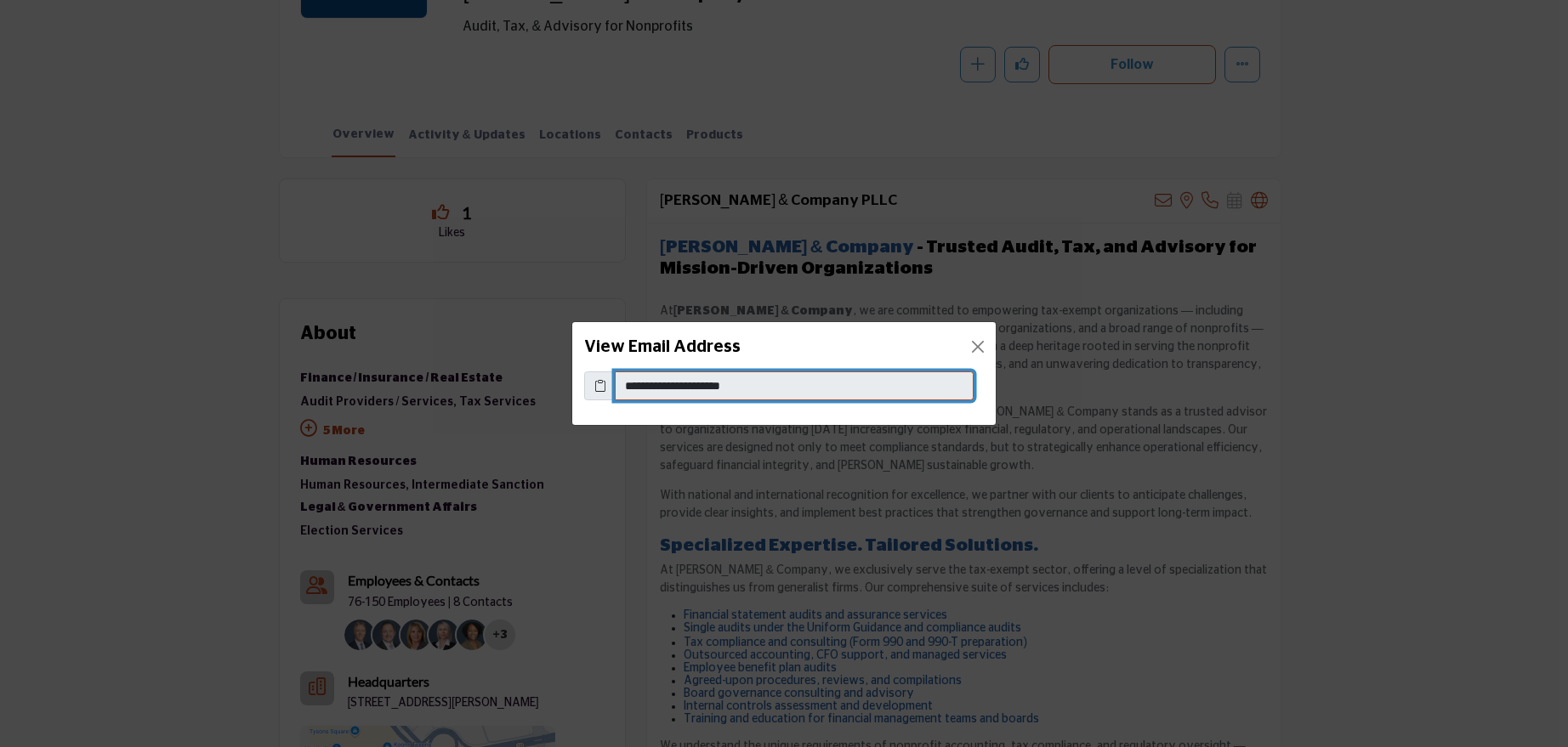
drag, startPoint x: 762, startPoint y: 389, endPoint x: 620, endPoint y: 392, distance: 142.0
click at [620, 392] on input "**********" at bounding box center [794, 385] width 358 height 29
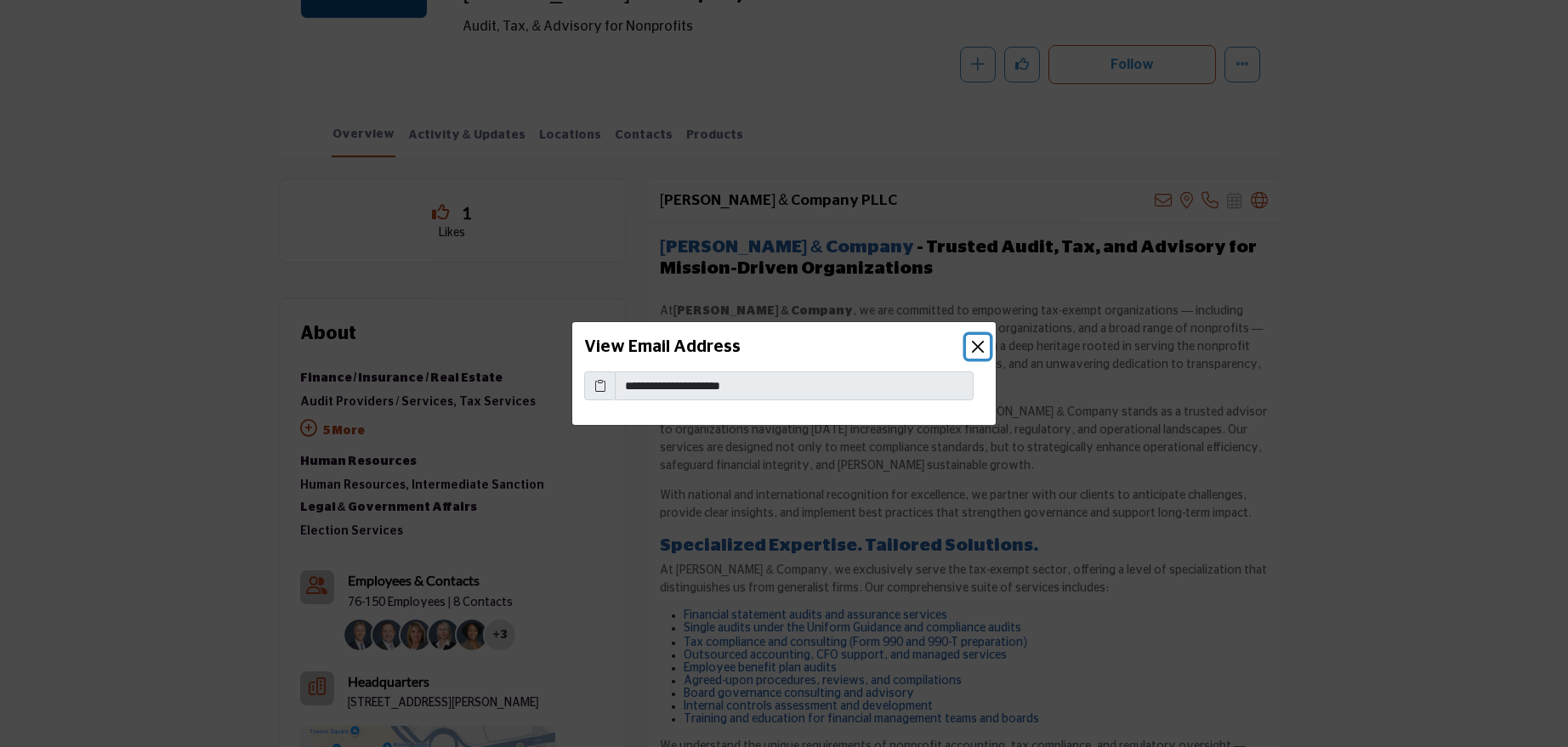
click at [975, 338] on button "Close" at bounding box center [978, 346] width 24 height 24
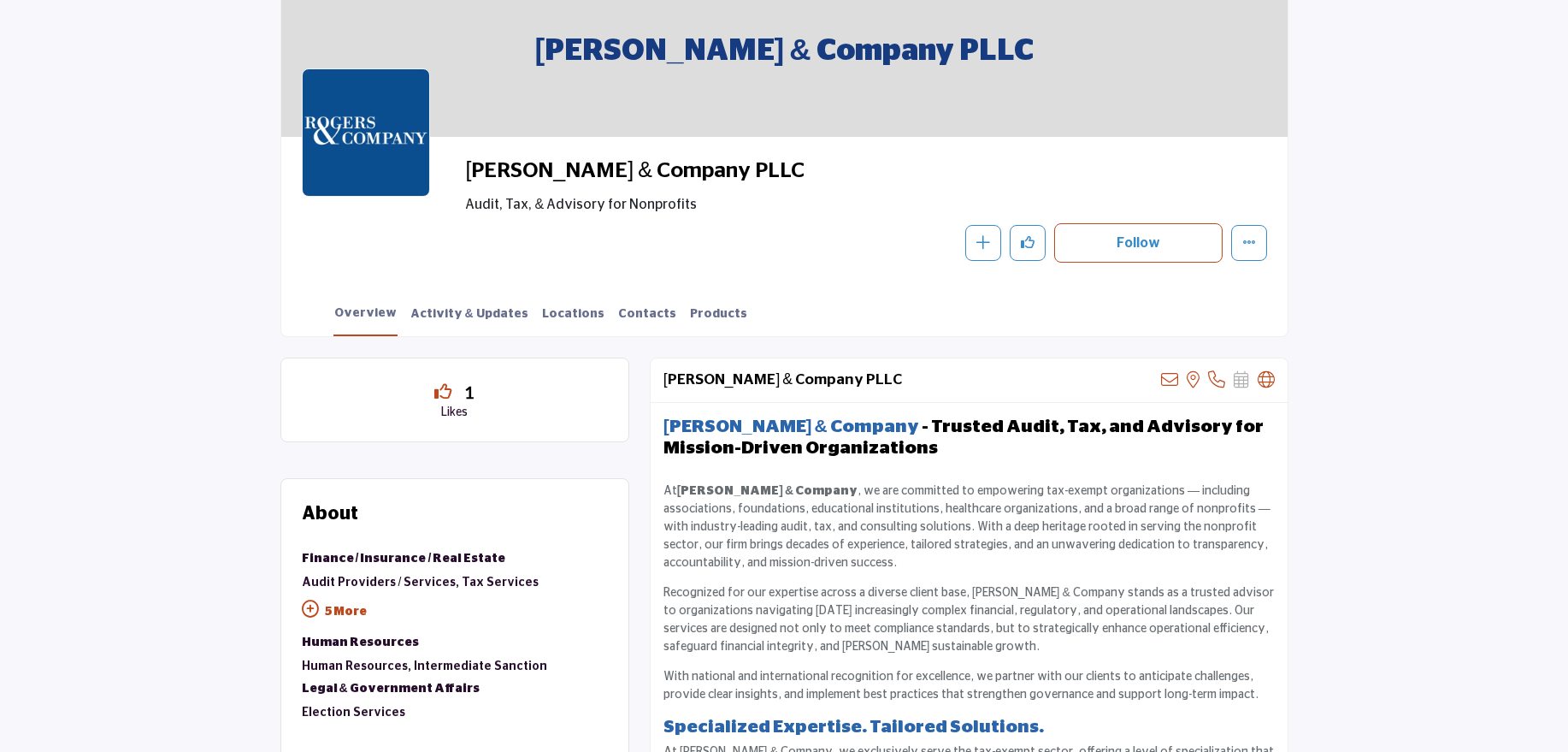
scroll to position [185, 0]
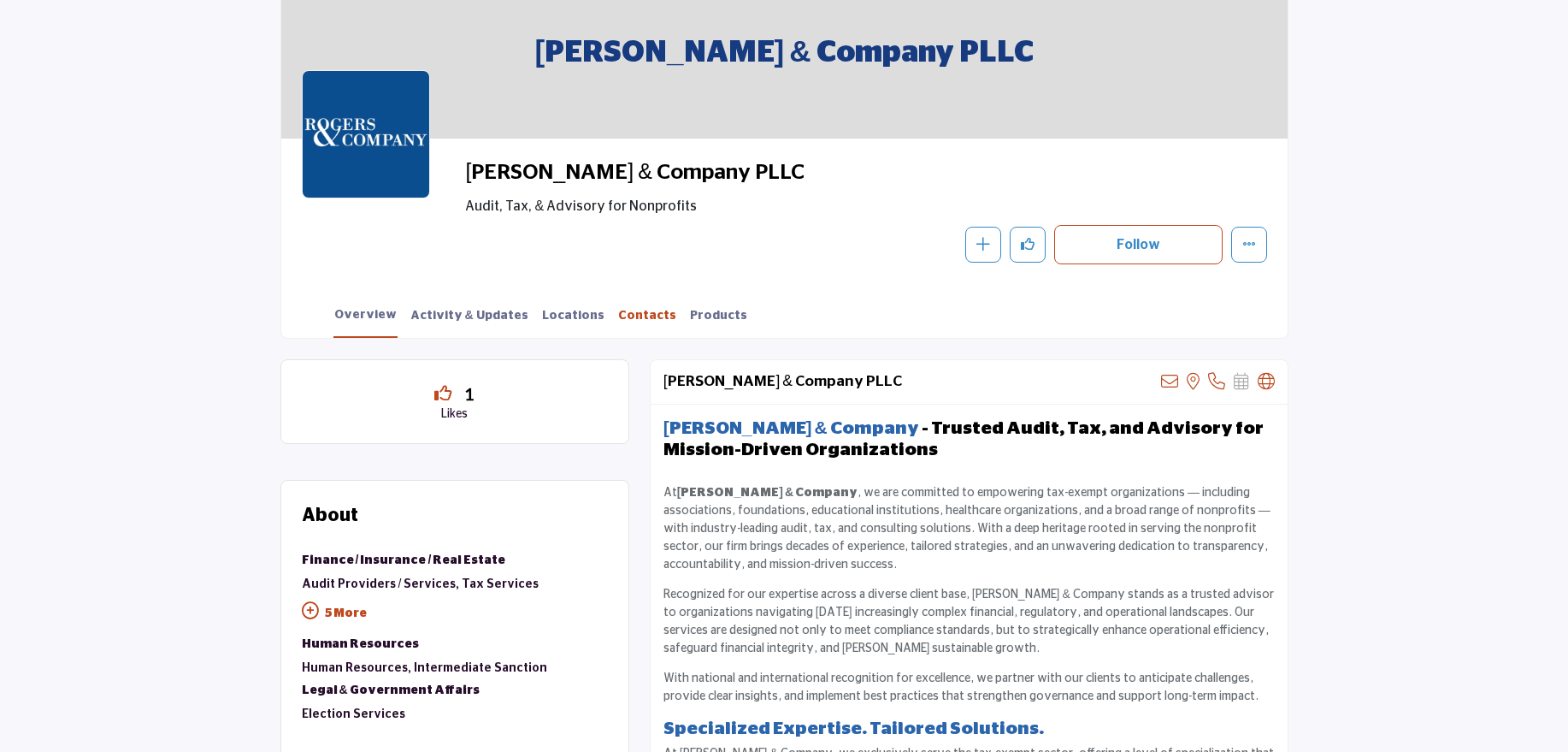
click at [621, 317] on link "Contacts" at bounding box center [647, 322] width 60 height 30
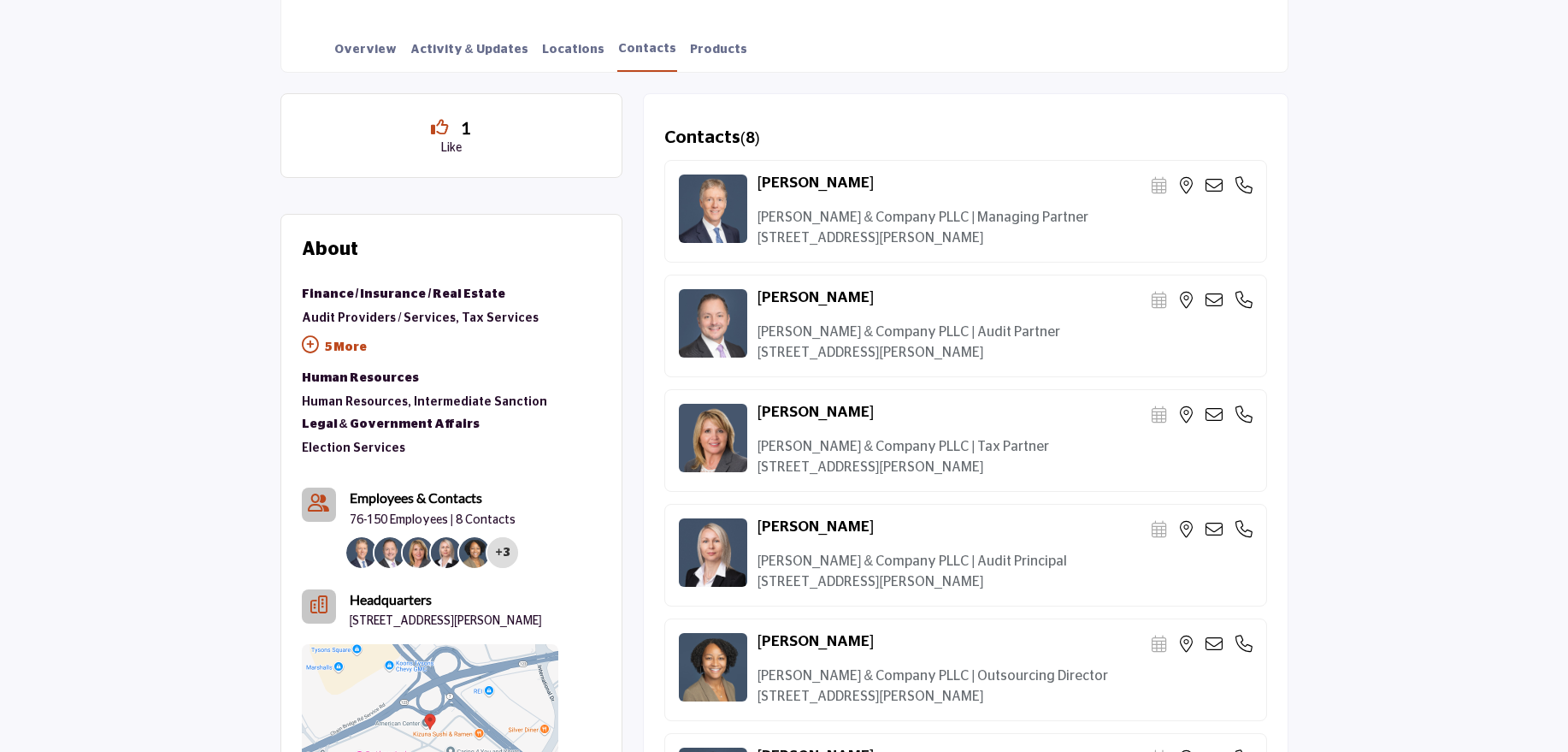
scroll to position [450, 0]
click at [1214, 302] on icon at bounding box center [1214, 301] width 17 height 17
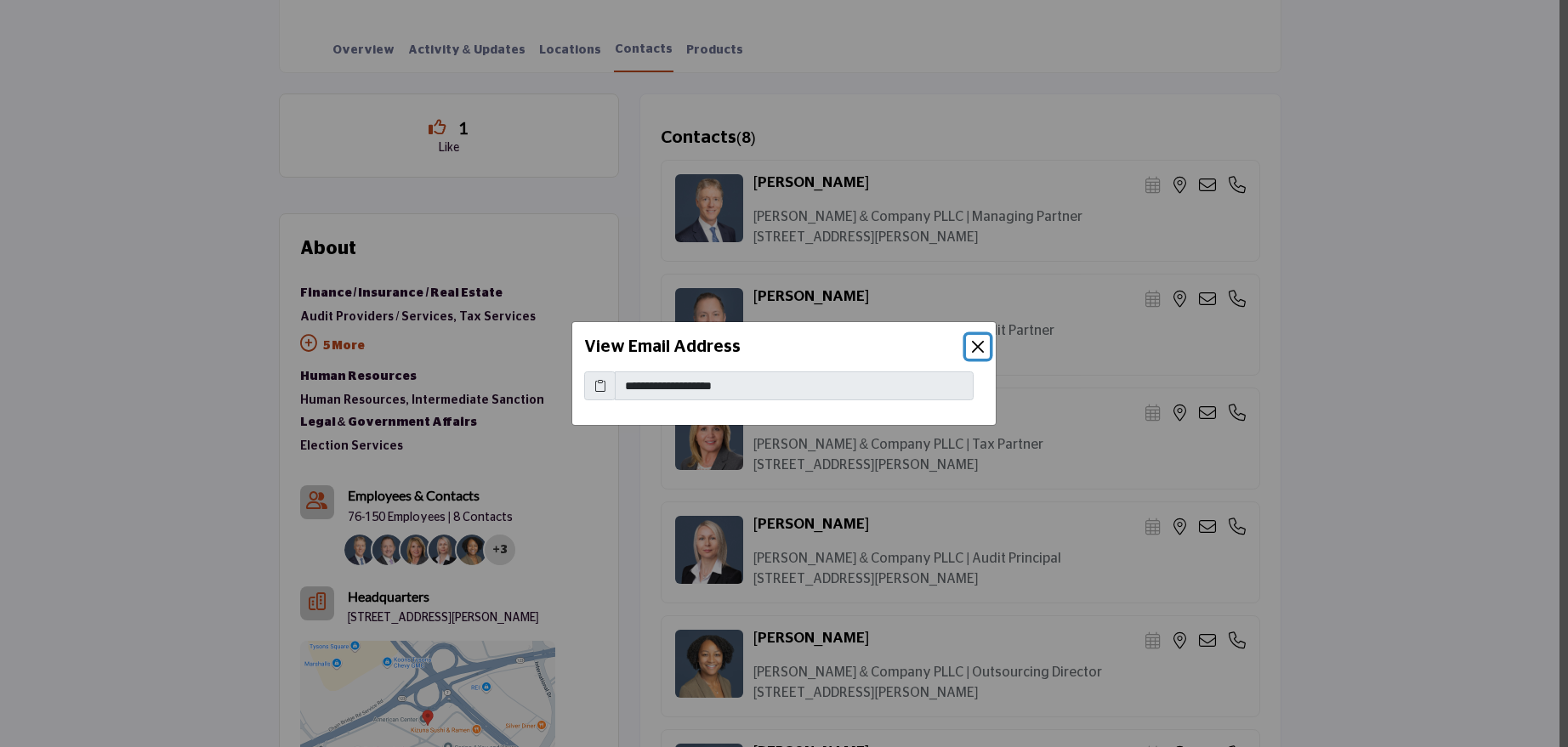
click at [979, 352] on button "Close" at bounding box center [978, 346] width 24 height 24
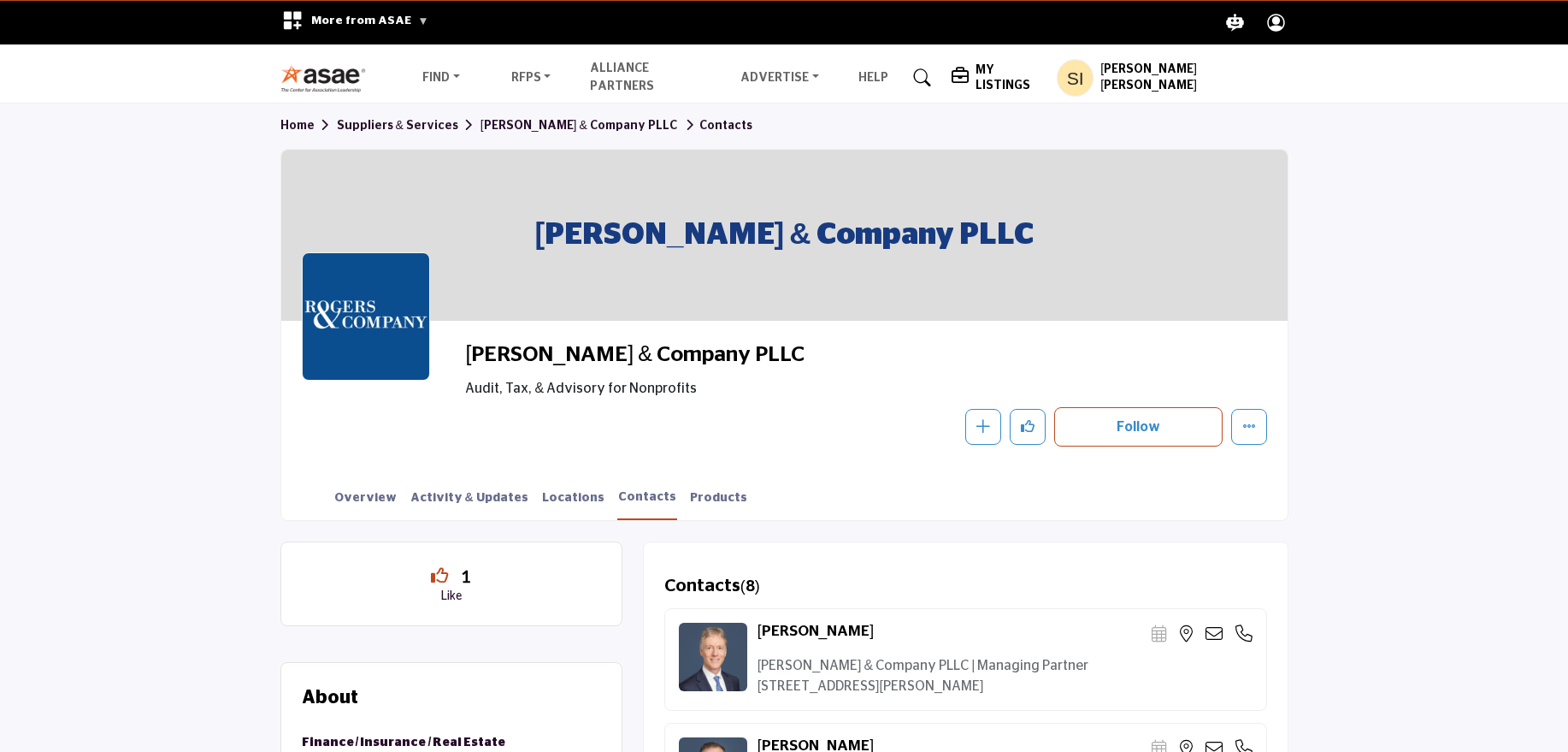
scroll to position [1, 0]
